Goal: Navigation & Orientation: Find specific page/section

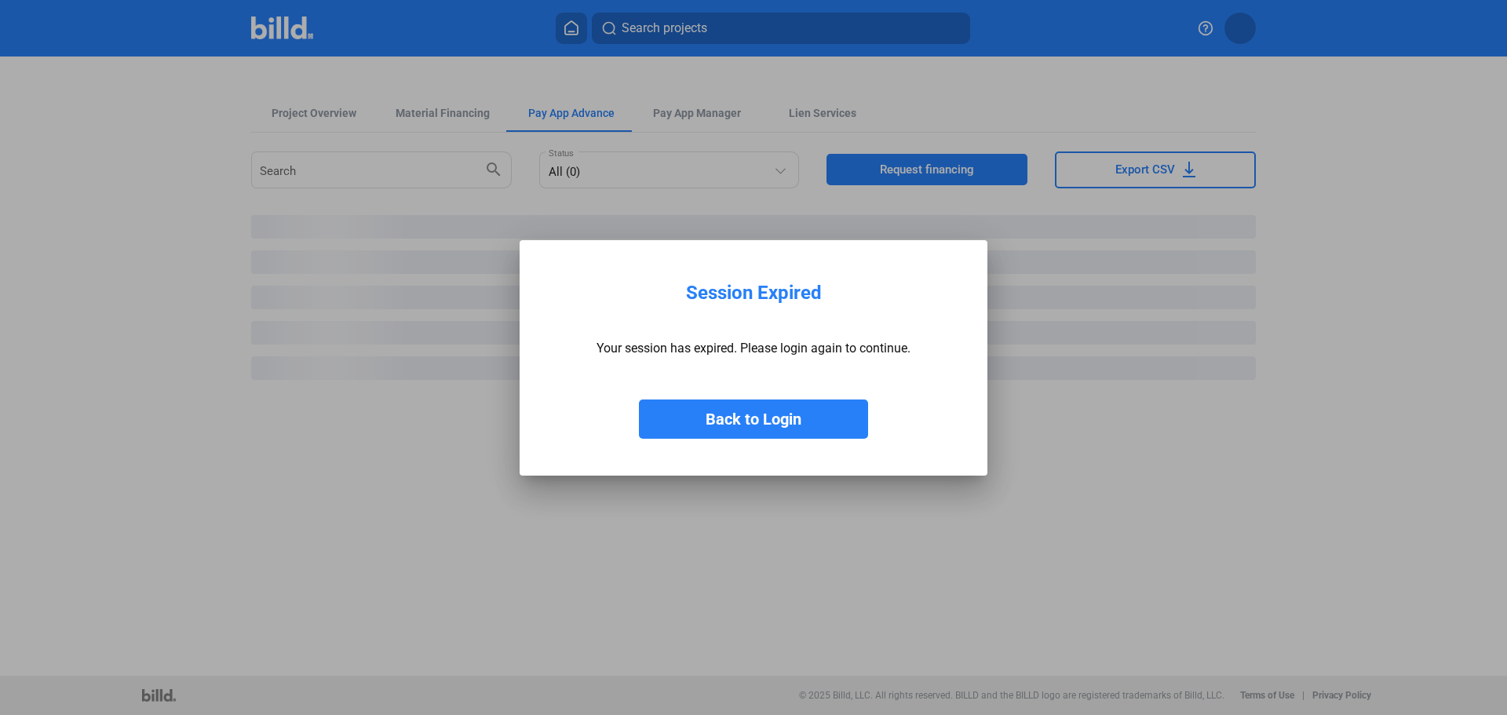
click at [753, 428] on button "Back to Login" at bounding box center [753, 418] width 229 height 39
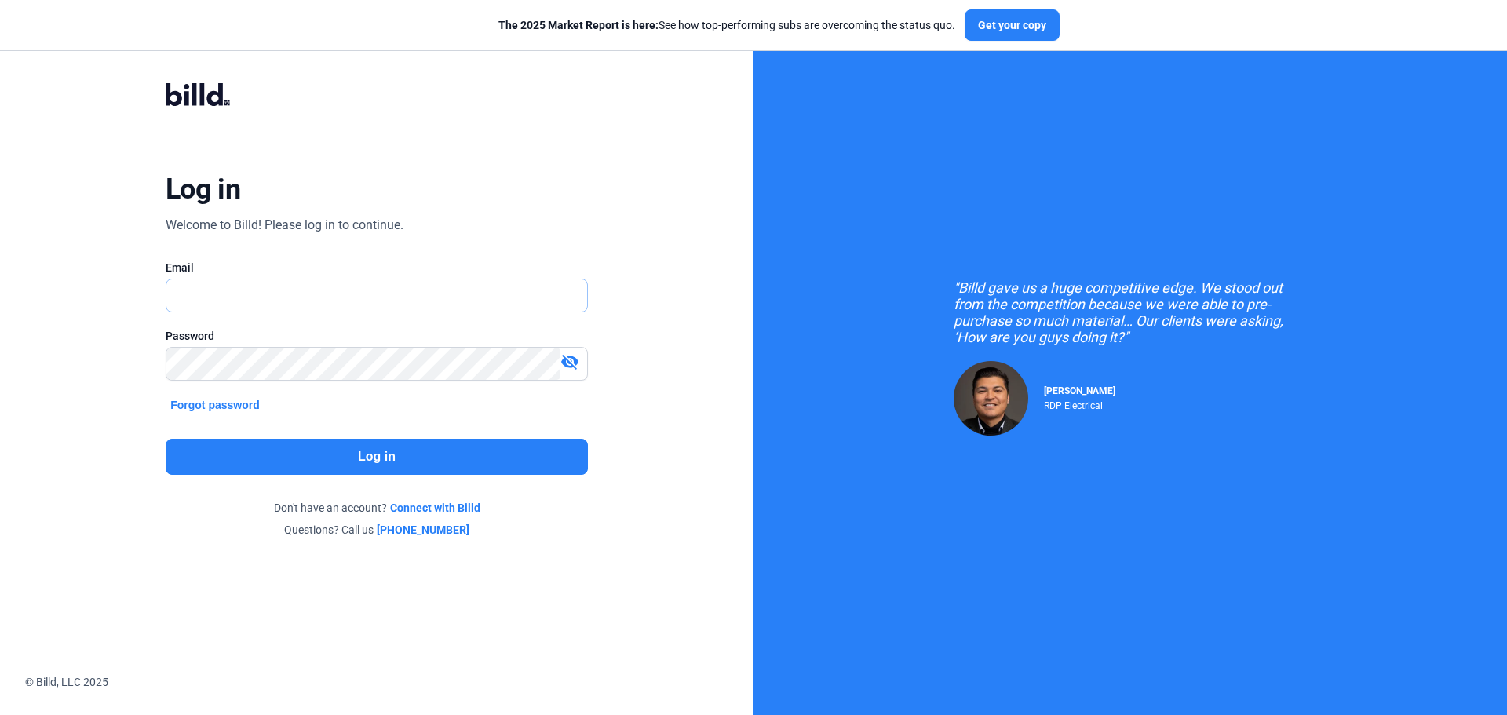
type input "[EMAIL_ADDRESS][DOMAIN_NAME]"
click at [386, 454] on button "Log in" at bounding box center [377, 457] width 422 height 36
